Goal: Task Accomplishment & Management: Manage account settings

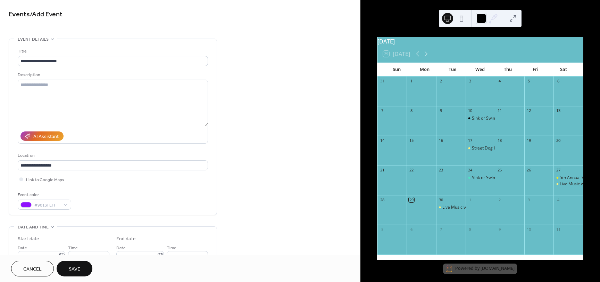
scroll to position [238, 0]
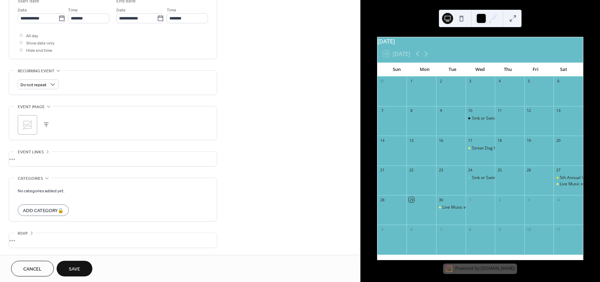
drag, startPoint x: 72, startPoint y: 262, endPoint x: 58, endPoint y: 196, distance: 68.3
click at [58, 196] on div "**********" at bounding box center [180, 141] width 360 height 282
click at [32, 130] on icon at bounding box center [27, 124] width 11 height 11
click at [80, 262] on button "Save" at bounding box center [75, 269] width 36 height 16
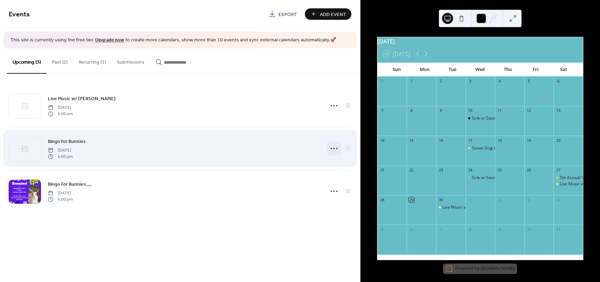
click at [335, 149] on icon at bounding box center [334, 148] width 11 height 11
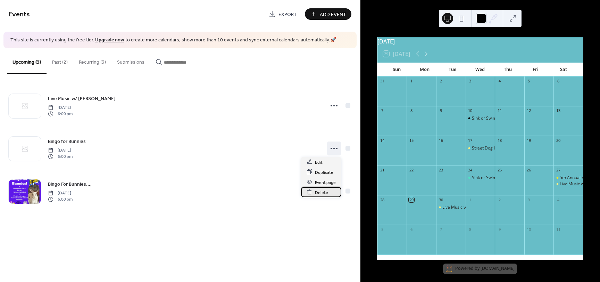
click at [330, 191] on div "Delete" at bounding box center [321, 192] width 40 height 10
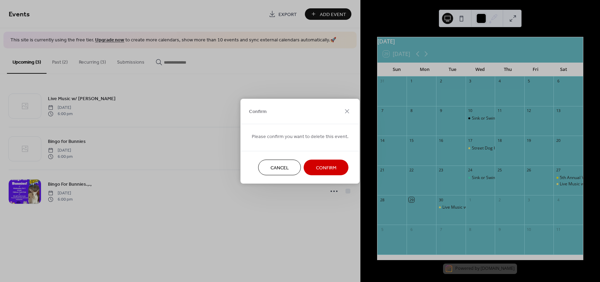
click at [325, 166] on span "Confirm" at bounding box center [326, 167] width 21 height 7
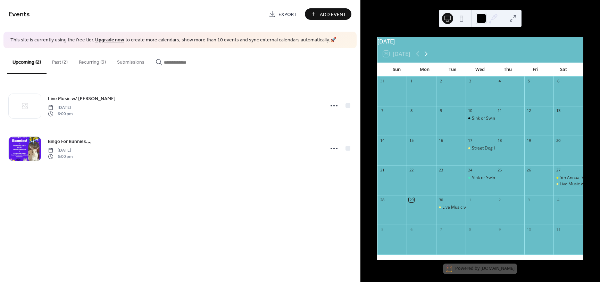
click at [428, 56] on icon at bounding box center [426, 54] width 8 height 8
drag, startPoint x: 414, startPoint y: 55, endPoint x: 418, endPoint y: 58, distance: 5.5
click at [418, 58] on div "29 Today" at bounding box center [481, 54] width 206 height 17
click at [418, 57] on icon at bounding box center [417, 53] width 3 height 5
click at [88, 63] on button "Recurring (3)" at bounding box center [92, 60] width 38 height 25
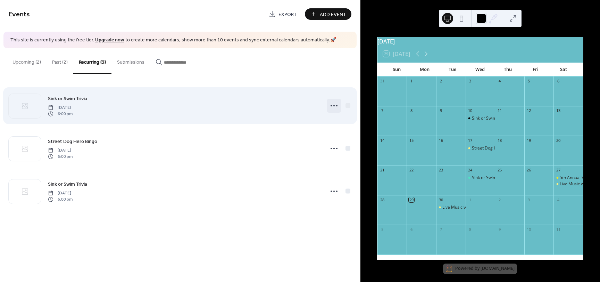
click at [335, 104] on icon at bounding box center [334, 105] width 11 height 11
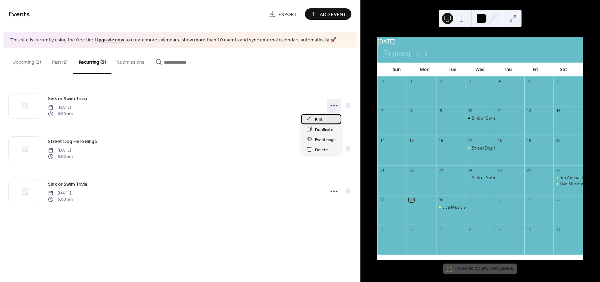
click at [326, 117] on div "Edit" at bounding box center [321, 119] width 40 height 10
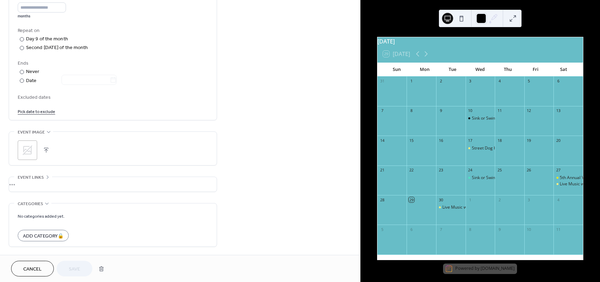
scroll to position [348, 0]
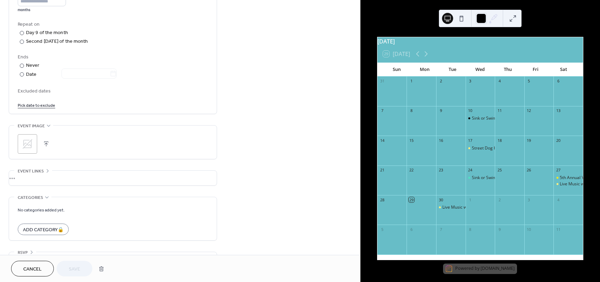
click at [40, 266] on span "Cancel" at bounding box center [32, 268] width 18 height 7
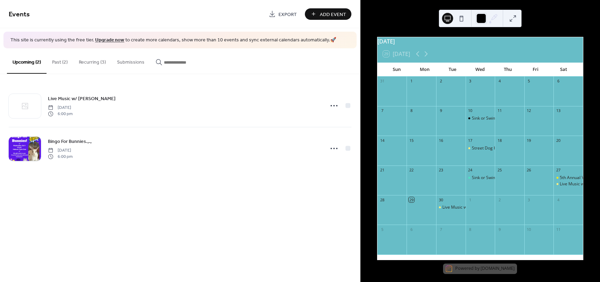
click at [60, 65] on button "Past (2)" at bounding box center [60, 60] width 27 height 25
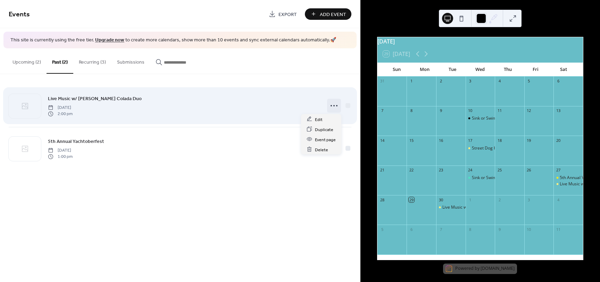
click at [333, 108] on icon at bounding box center [334, 105] width 11 height 11
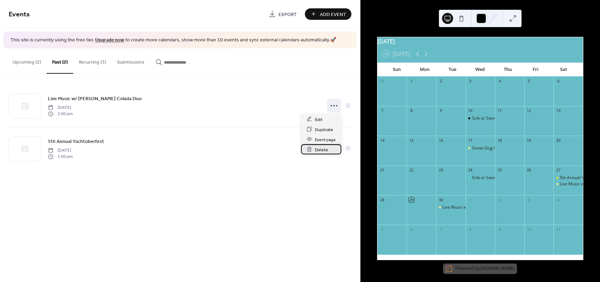
click at [324, 147] on span "Delete" at bounding box center [321, 149] width 13 height 7
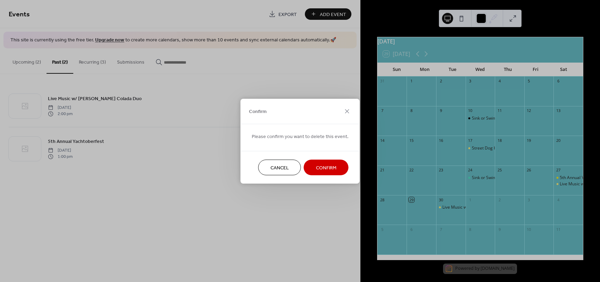
click at [322, 162] on button "Confirm" at bounding box center [326, 168] width 45 height 16
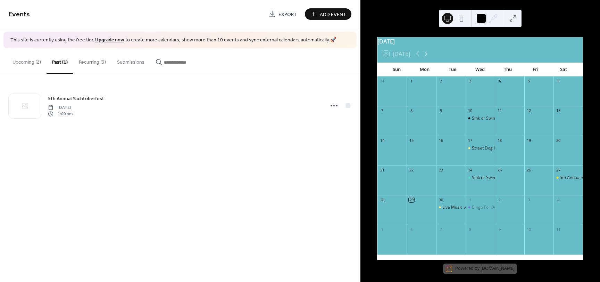
click at [89, 61] on button "Recurring (3)" at bounding box center [92, 60] width 38 height 25
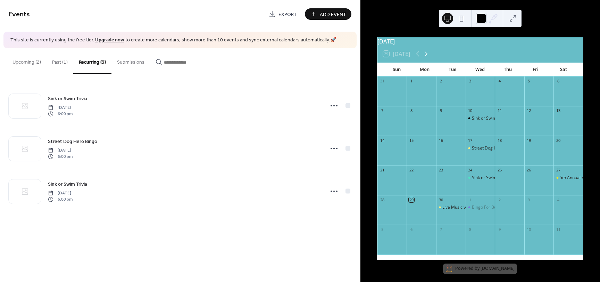
click at [427, 58] on icon at bounding box center [426, 54] width 8 height 8
drag, startPoint x: 417, startPoint y: 59, endPoint x: 413, endPoint y: 59, distance: 3.5
click at [416, 58] on icon at bounding box center [418, 54] width 8 height 8
click at [100, 42] on link "Upgrade now" at bounding box center [109, 39] width 29 height 9
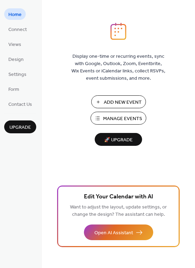
click at [122, 120] on span "Manage Events" at bounding box center [122, 118] width 39 height 7
